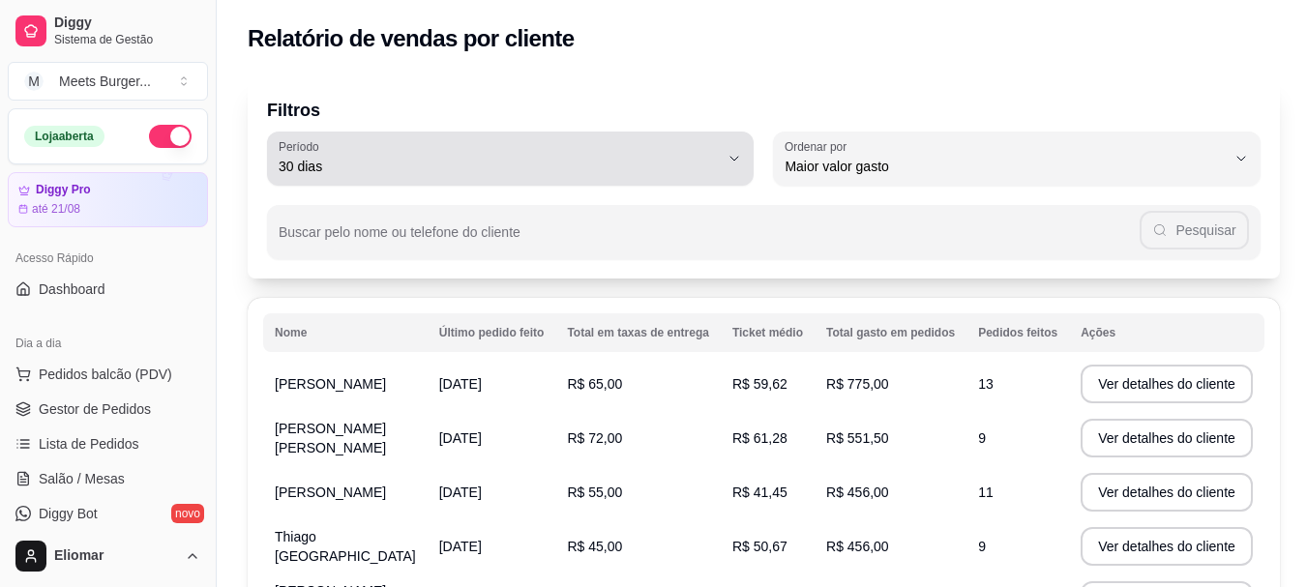
select select "30"
select select "HIGHEST_TOTAL_SPENT_WITH_ORDERS"
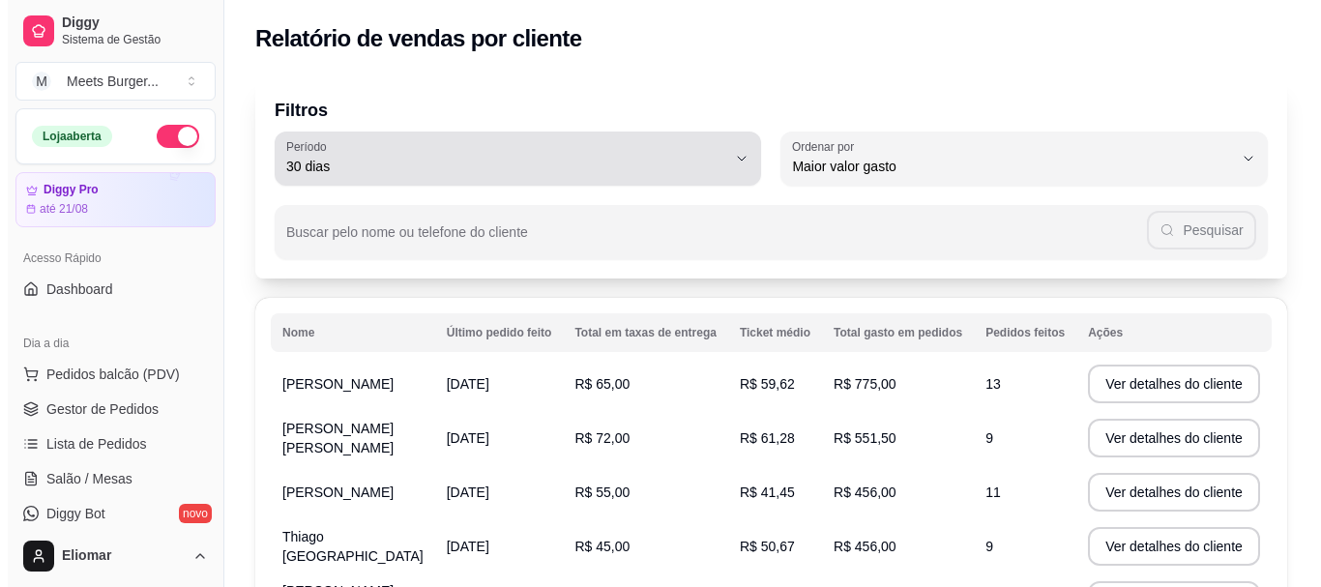
scroll to position [558, 0]
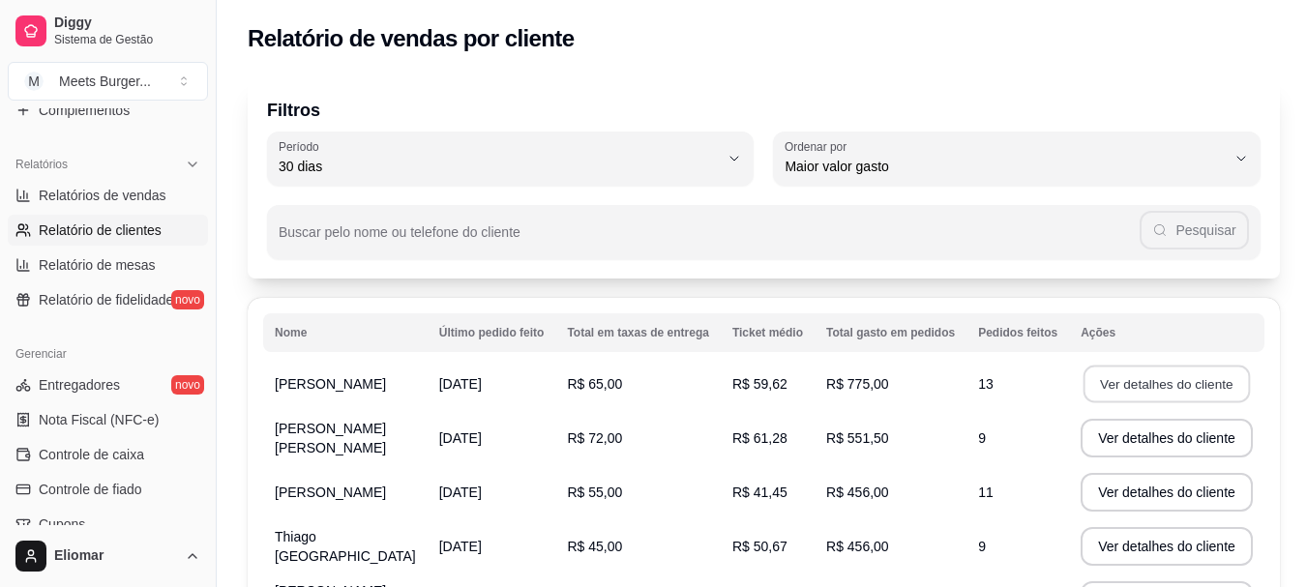
click at [1113, 383] on button "Ver detalhes do cliente" at bounding box center [1166, 385] width 166 height 38
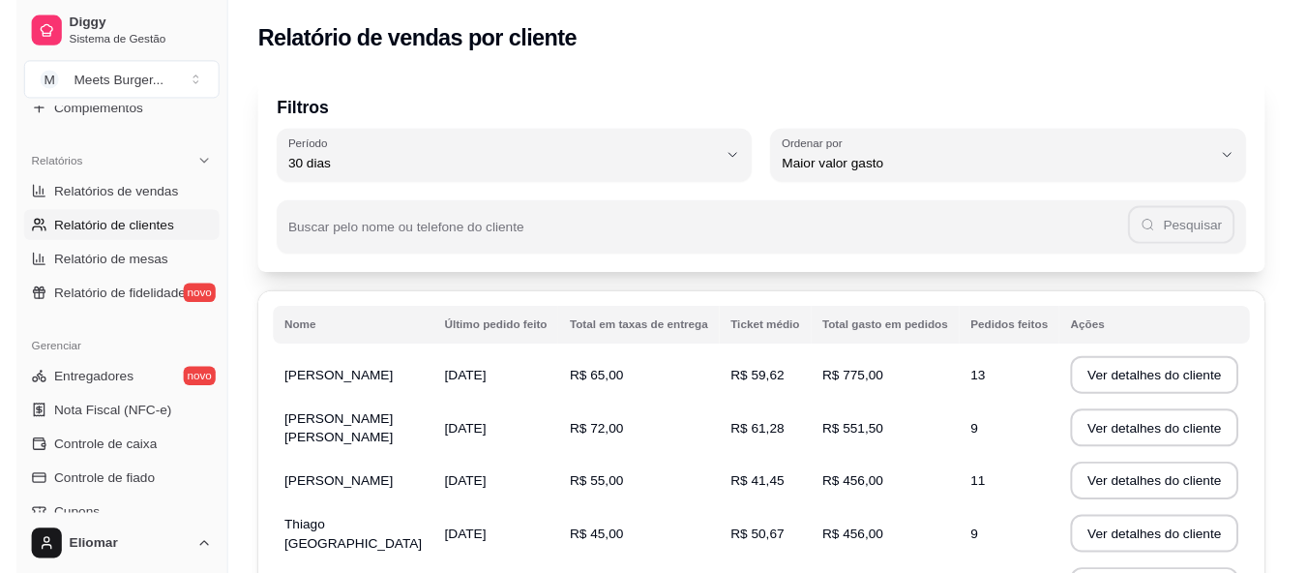
scroll to position [193, 0]
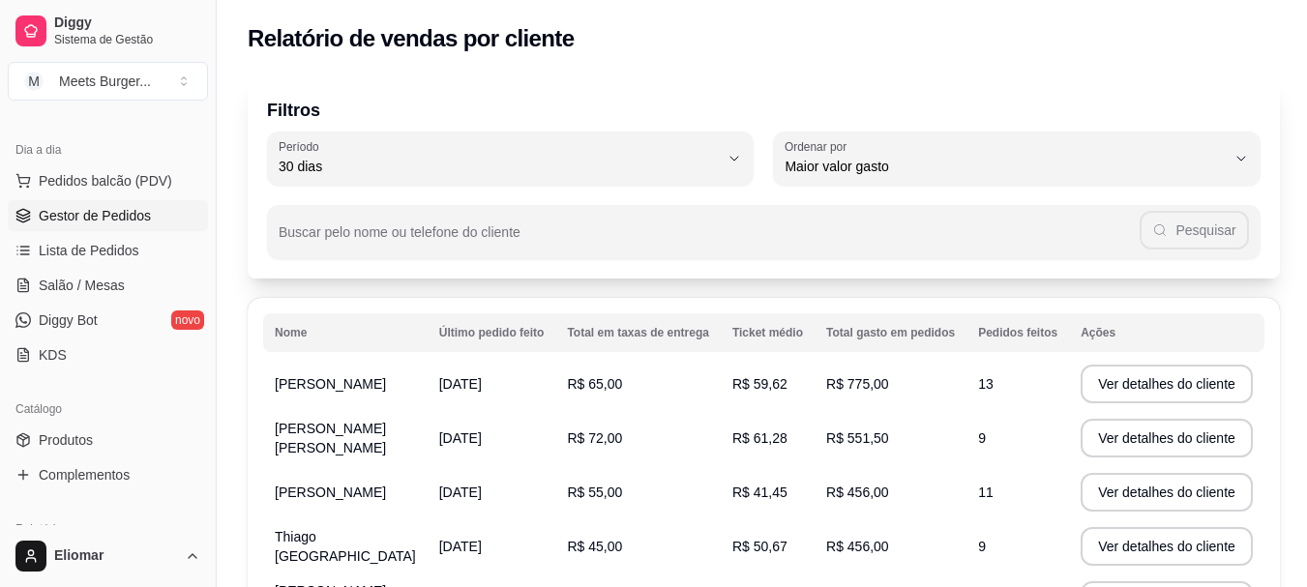
click at [132, 219] on span "Gestor de Pedidos" at bounding box center [95, 215] width 112 height 19
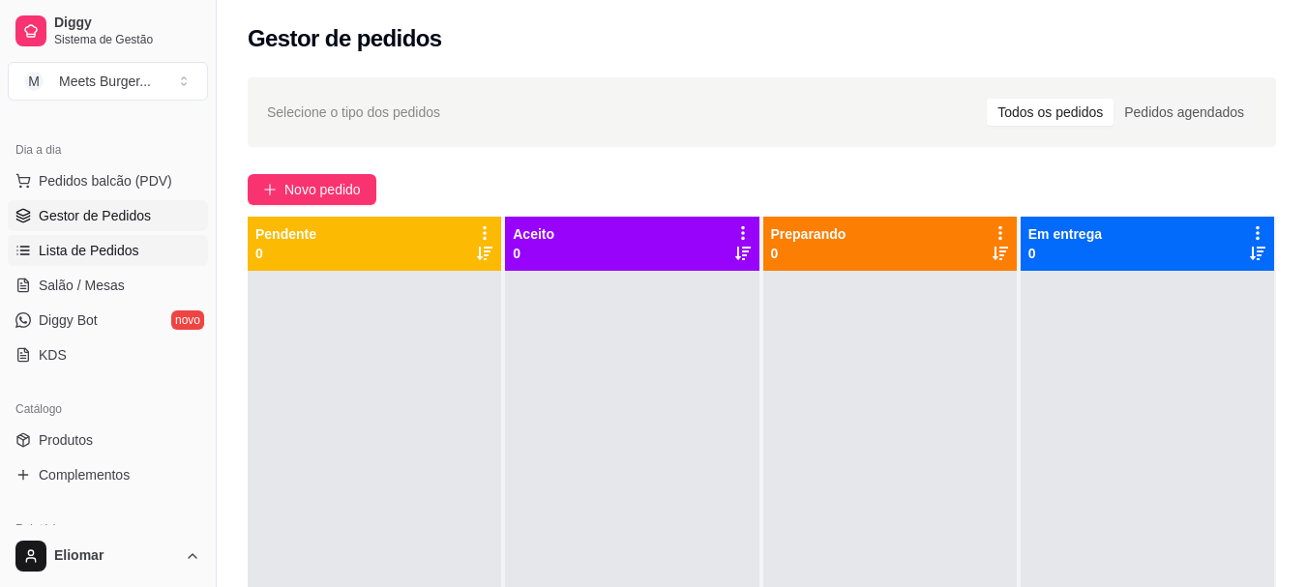
click at [135, 249] on link "Lista de Pedidos" at bounding box center [108, 250] width 200 height 31
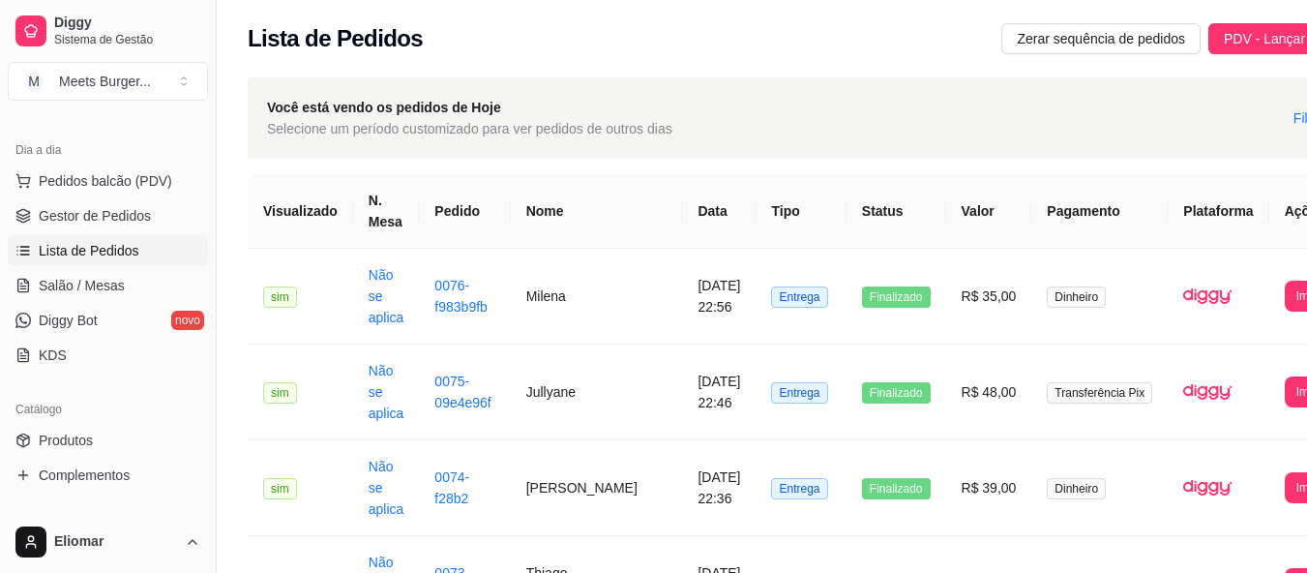
click at [200, 399] on div "Catálogo Produtos Complementos" at bounding box center [108, 442] width 216 height 112
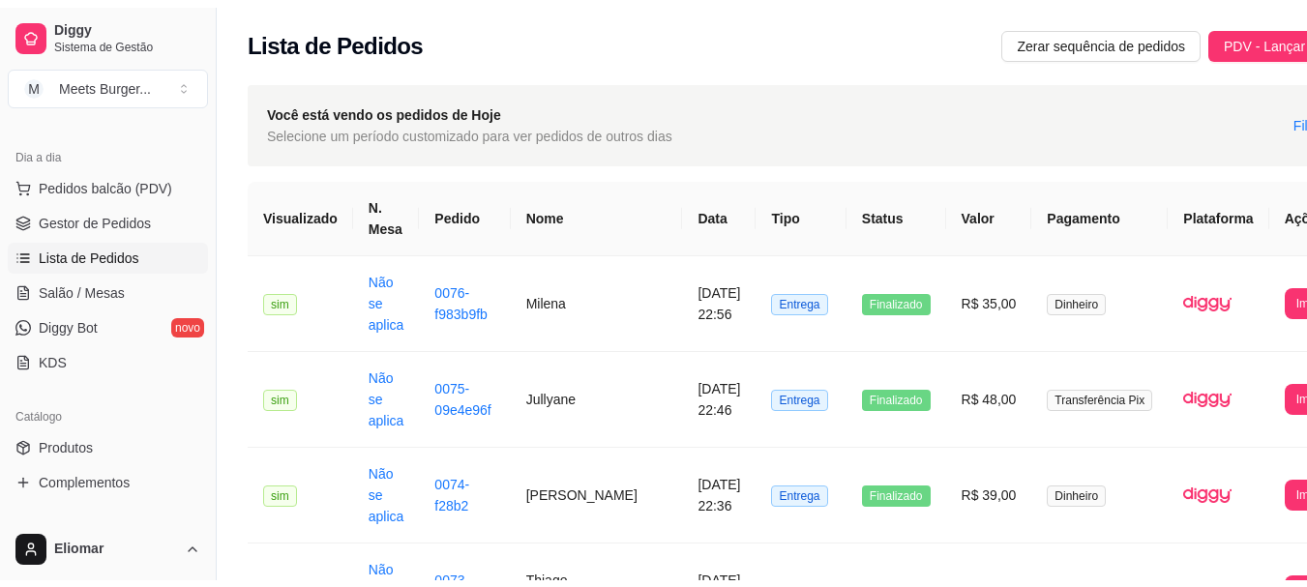
scroll to position [558, 0]
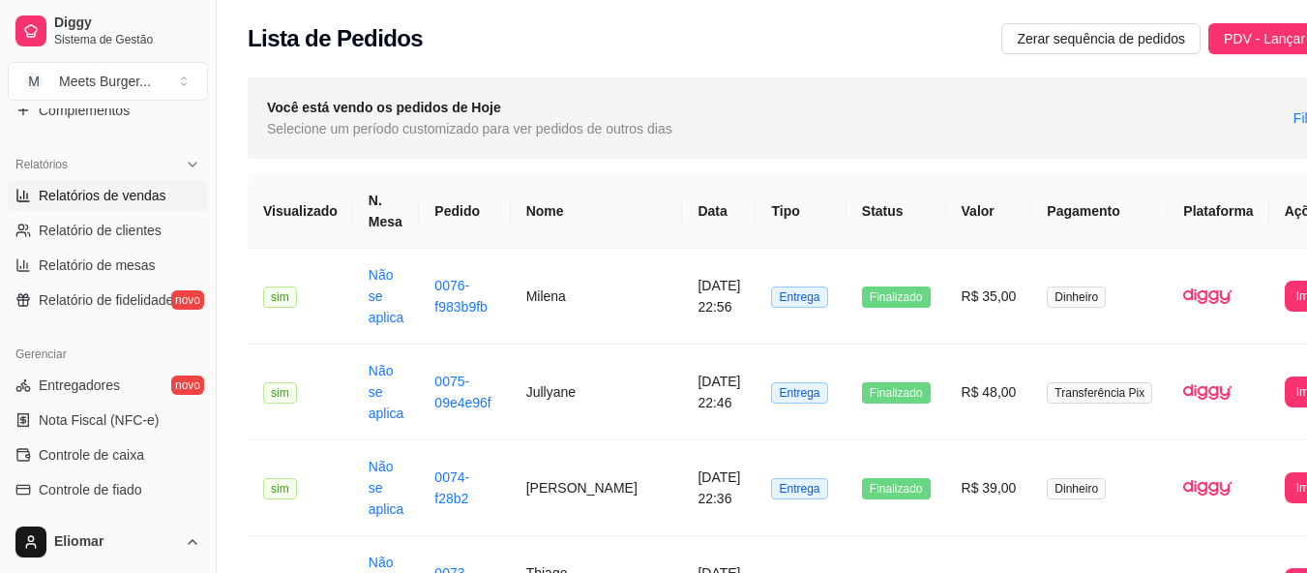
click at [132, 189] on span "Relatórios de vendas" at bounding box center [103, 195] width 128 height 19
select select "ALL"
select select "0"
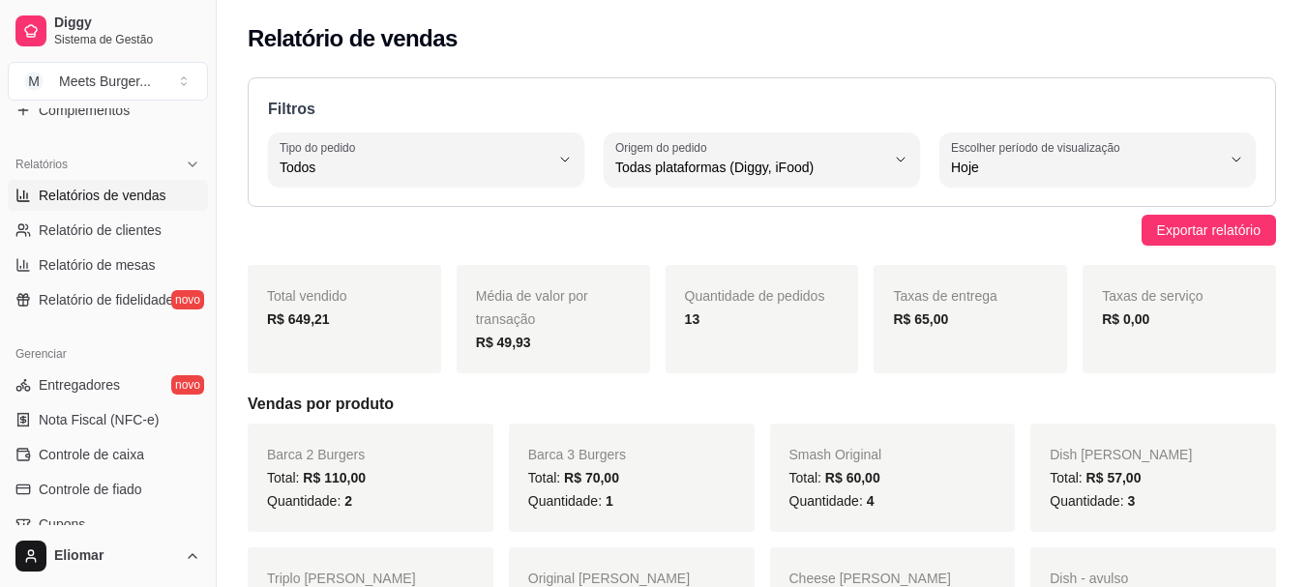
click at [969, 325] on div "R$ 65,00" at bounding box center [970, 319] width 155 height 23
